Goal: Information Seeking & Learning: Learn about a topic

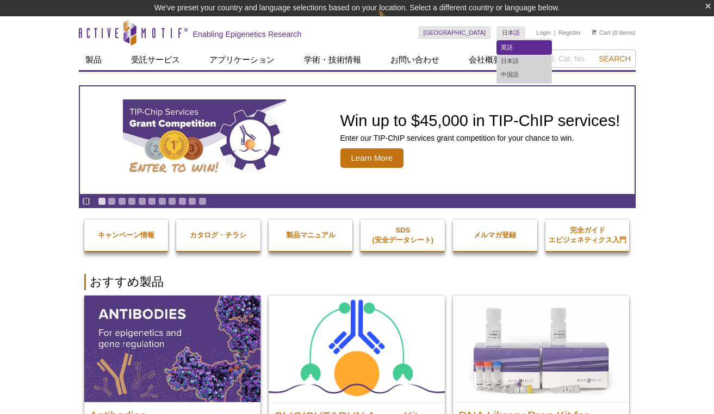
click at [507, 49] on link "英語" at bounding box center [524, 48] width 54 height 14
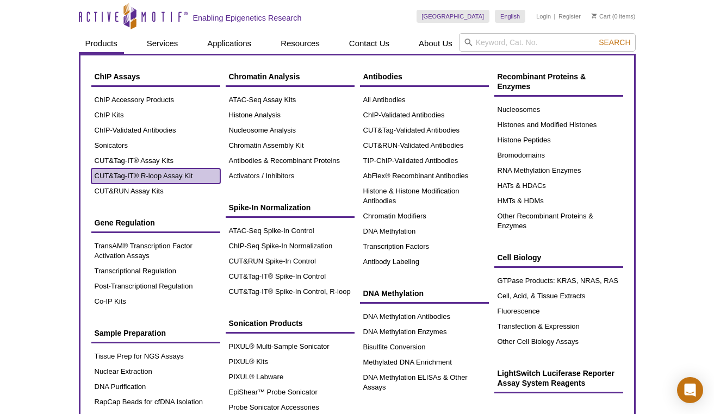
click at [132, 177] on link "CUT&Tag-IT® R-loop Assay Kit" at bounding box center [155, 176] width 129 height 15
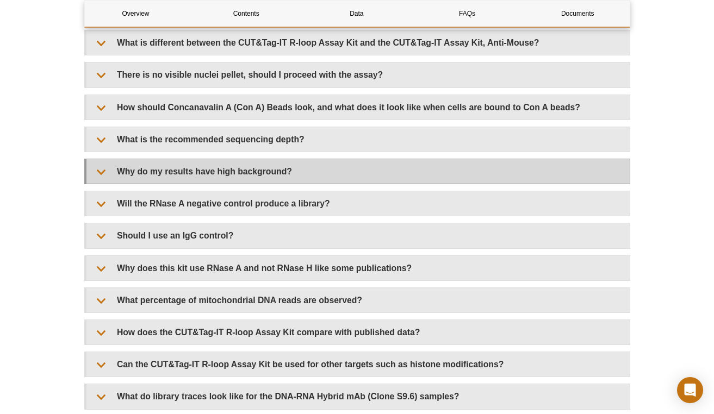
scroll to position [2267, 0]
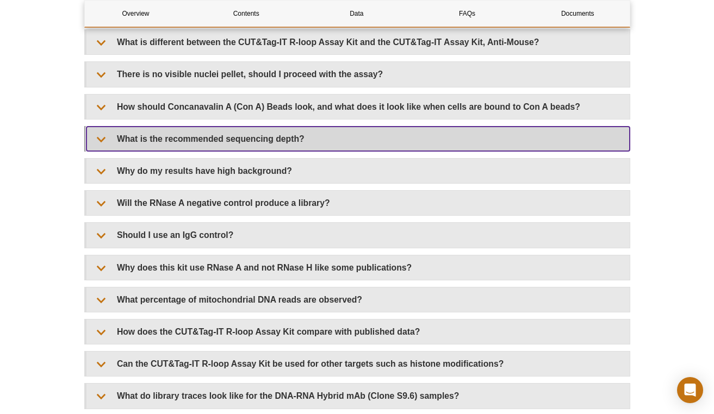
click at [97, 129] on summary "What is the recommended sequencing depth?" at bounding box center [357, 139] width 543 height 24
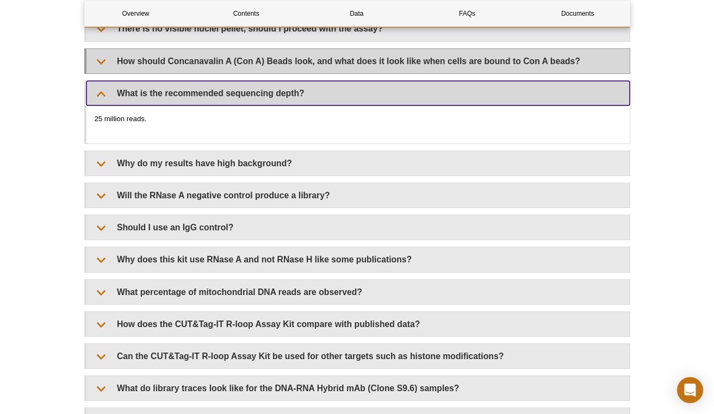
scroll to position [2313, 0]
